Goal: Task Accomplishment & Management: Use online tool/utility

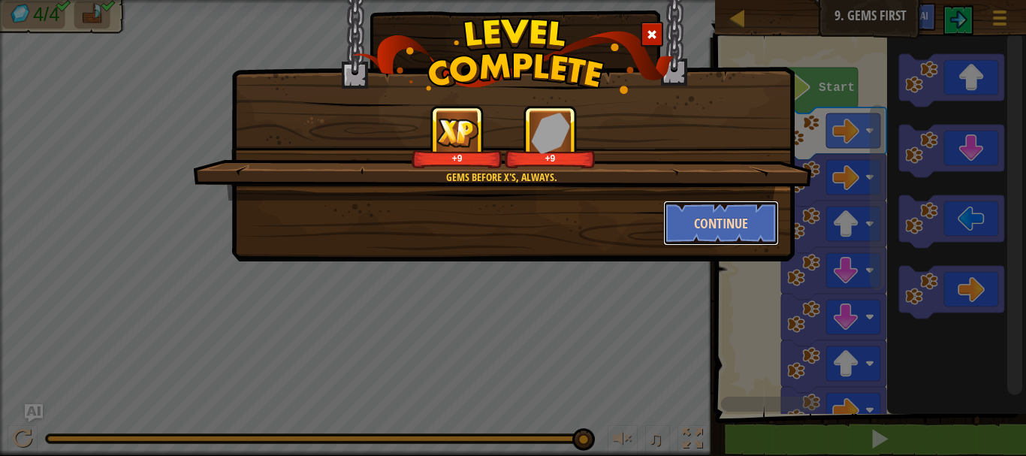
click at [712, 231] on button "Continue" at bounding box center [721, 223] width 116 height 45
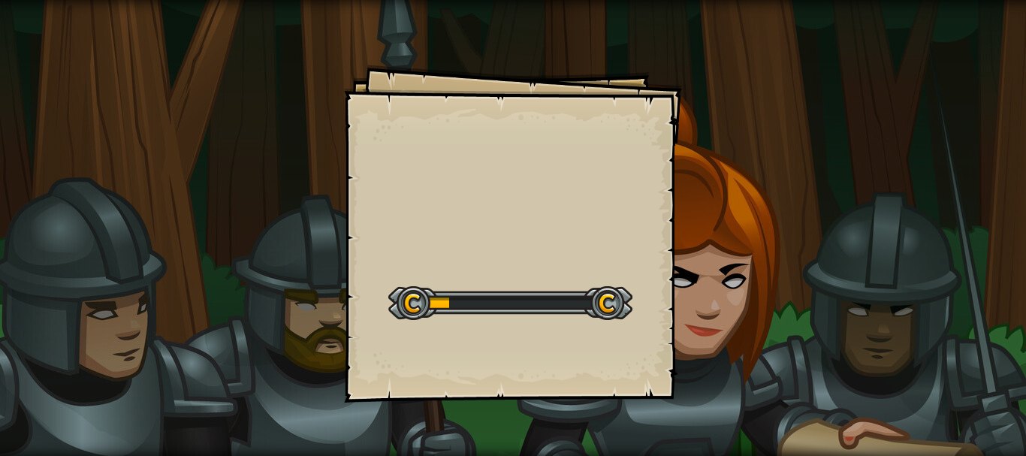
click at [595, 168] on div "Goals Start Level Error loading from server. Try refreshing the page. You'll ne…" at bounding box center [513, 234] width 338 height 338
click at [749, 125] on div "Goals Start Level Error loading from server. Try refreshing the page. You'll ne…" at bounding box center [513, 228] width 1026 height 456
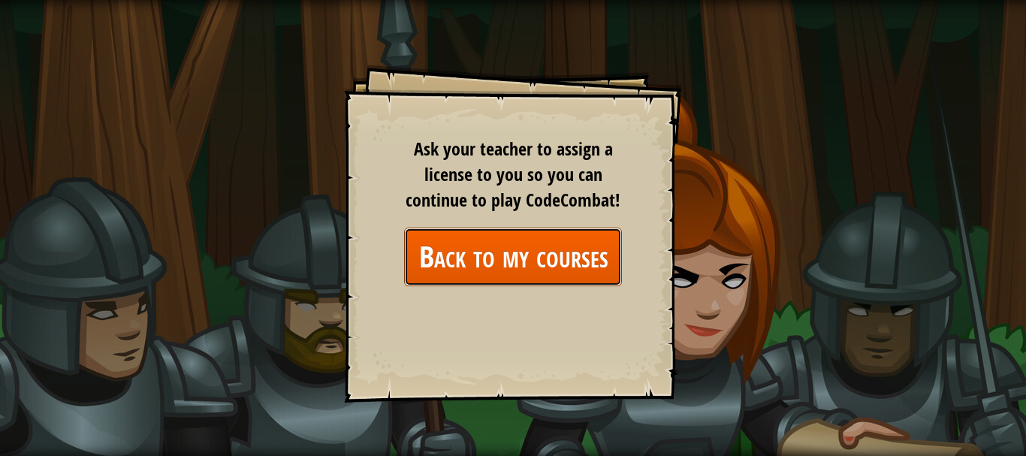
click at [574, 248] on link "Back to my courses" at bounding box center [513, 257] width 218 height 58
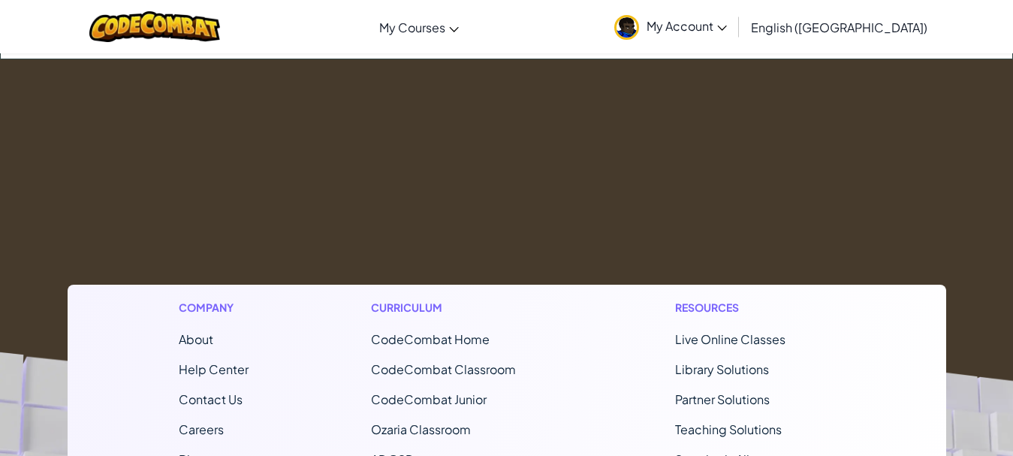
scroll to position [95, 0]
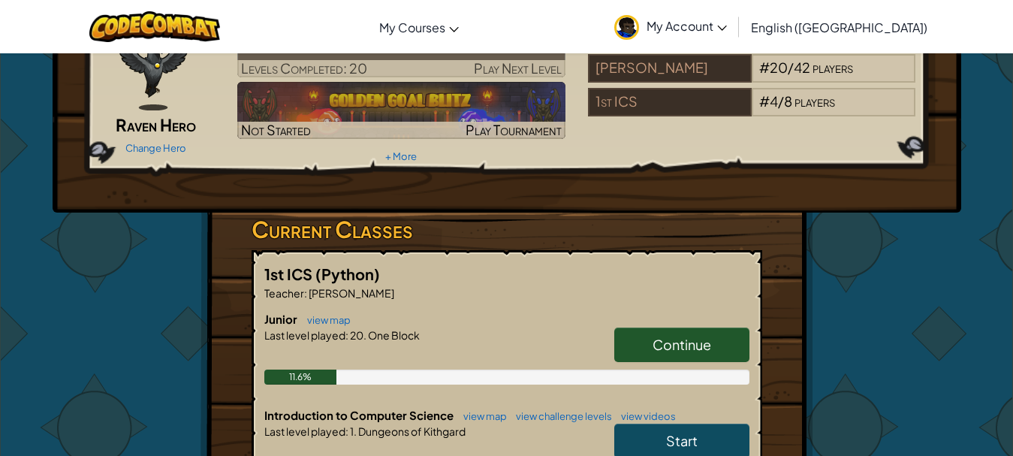
click at [632, 328] on link "Continue" at bounding box center [681, 344] width 135 height 35
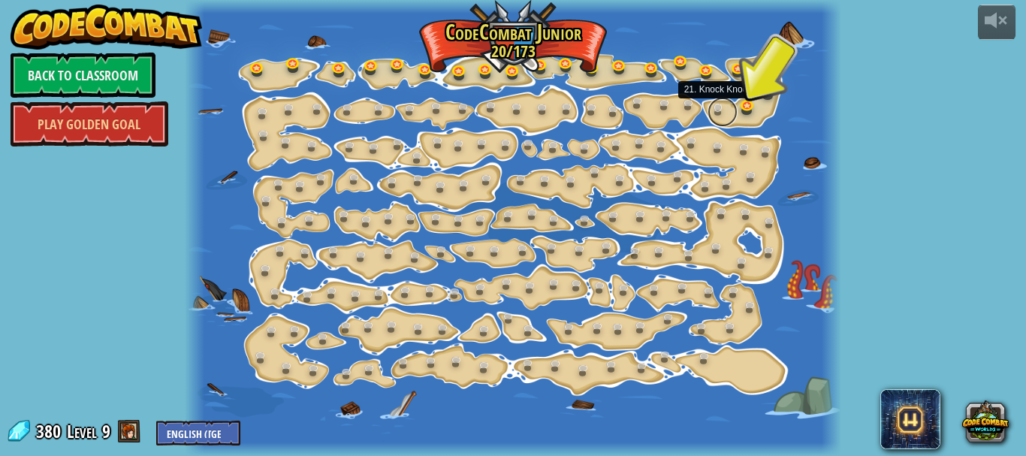
click at [720, 102] on link at bounding box center [722, 112] width 30 height 30
